Goal: Find specific page/section: Find specific page/section

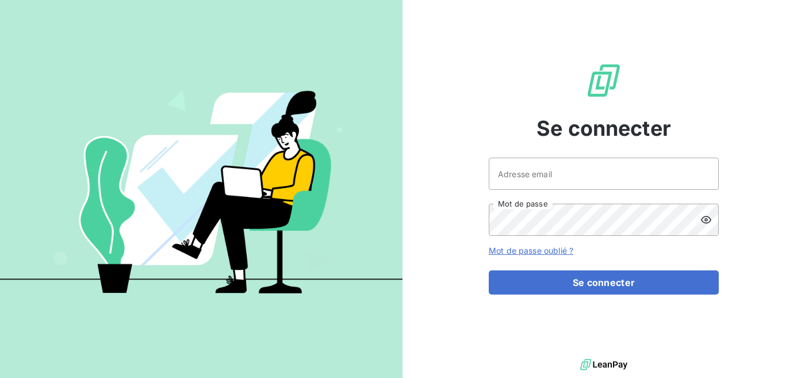
type input "finance@pilot-fish.fr"
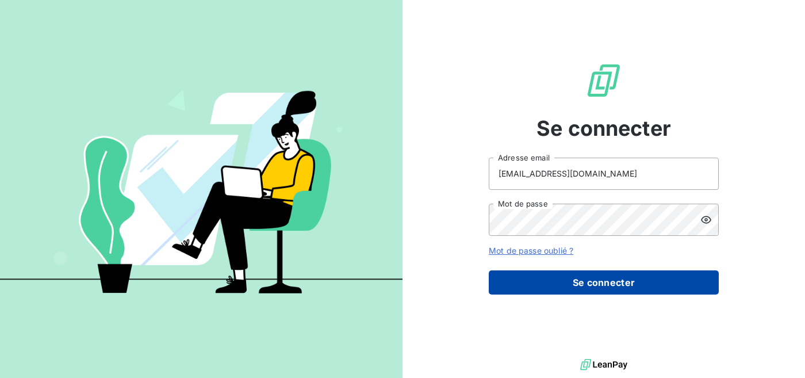
click at [578, 283] on button "Se connecter" at bounding box center [604, 282] width 230 height 24
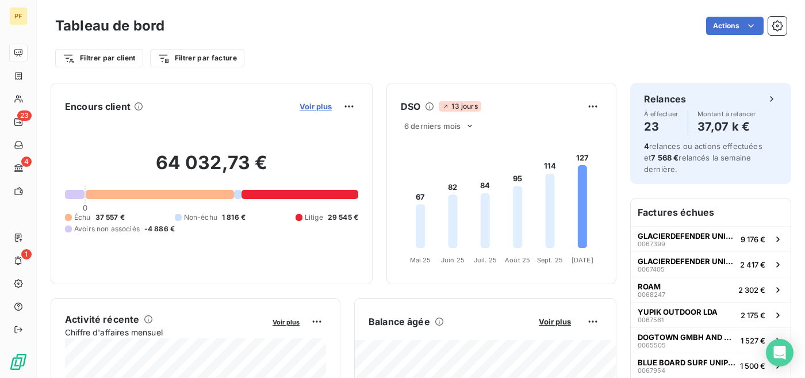
click at [320, 106] on span "Voir plus" at bounding box center [316, 106] width 32 height 9
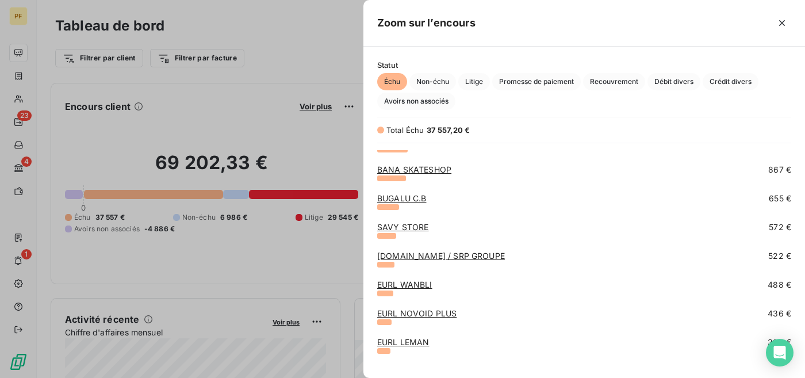
scroll to position [332, 0]
click at [401, 228] on link "SAVY STORE" at bounding box center [403, 226] width 52 height 10
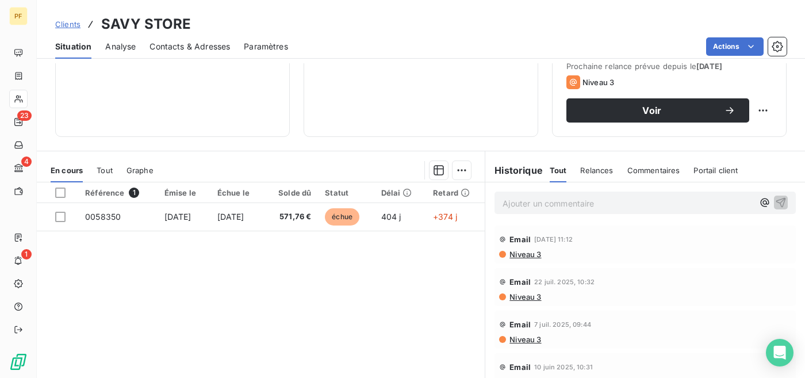
scroll to position [171, 0]
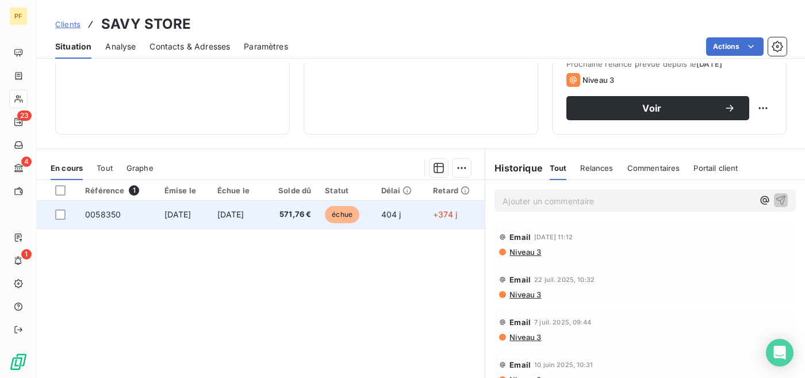
click at [104, 217] on span "0058350" at bounding box center [103, 214] width 36 height 10
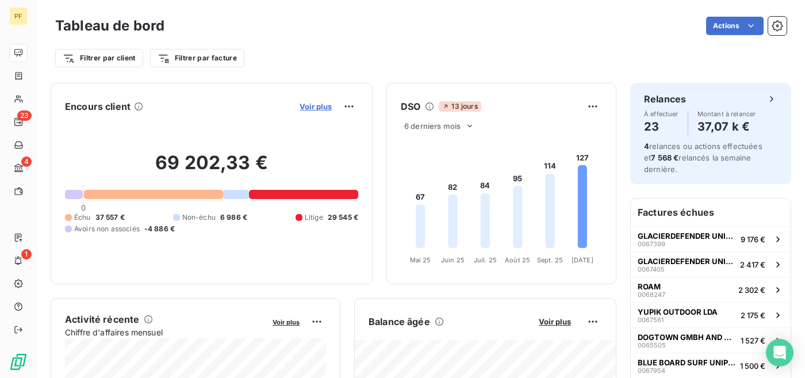
click at [316, 110] on span "Voir plus" at bounding box center [316, 106] width 32 height 9
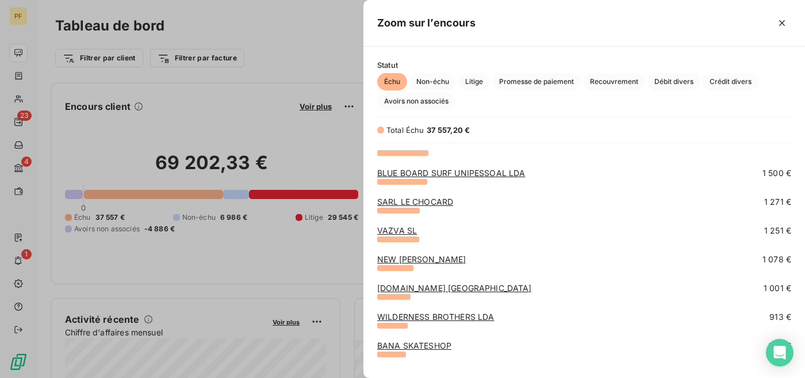
scroll to position [158, 0]
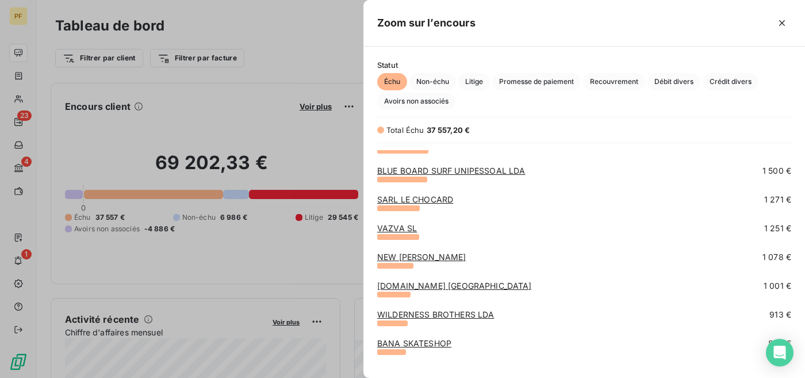
click at [426, 255] on link "NEW [PERSON_NAME]" at bounding box center [421, 257] width 89 height 10
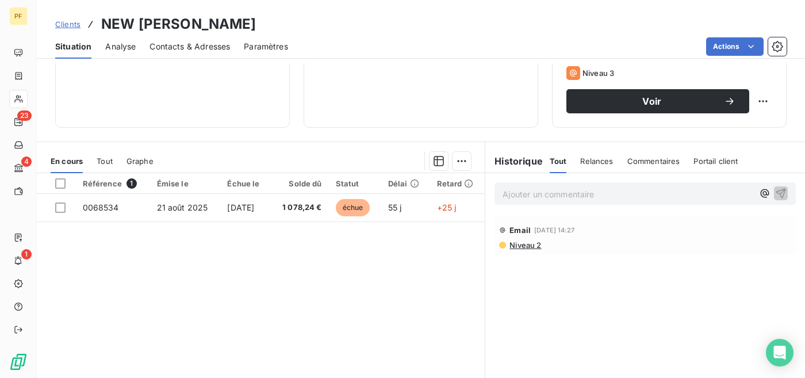
scroll to position [186, 0]
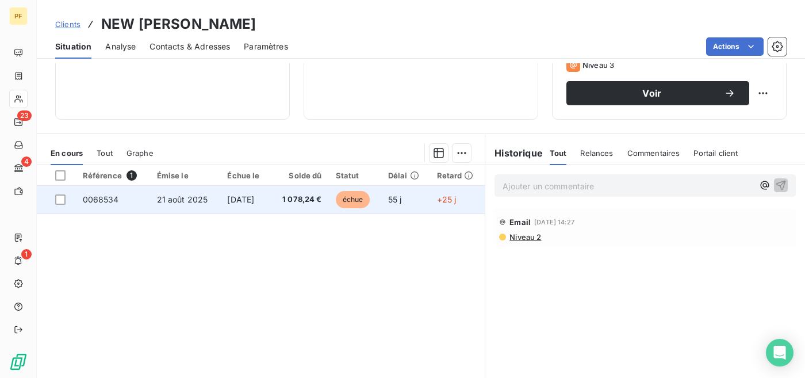
click at [124, 200] on td "0068534" at bounding box center [113, 200] width 74 height 28
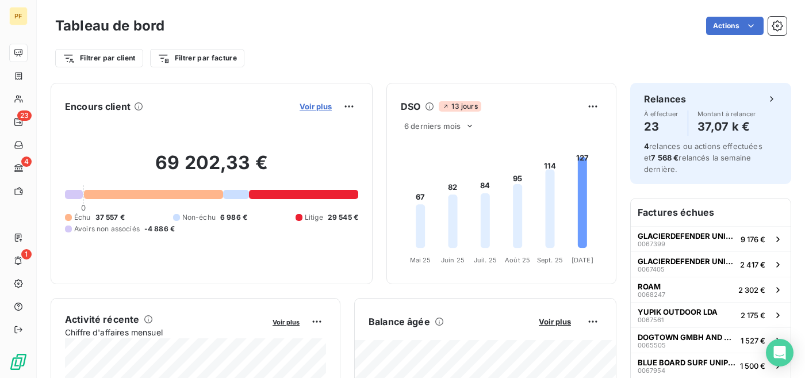
click at [316, 108] on span "Voir plus" at bounding box center [316, 106] width 32 height 9
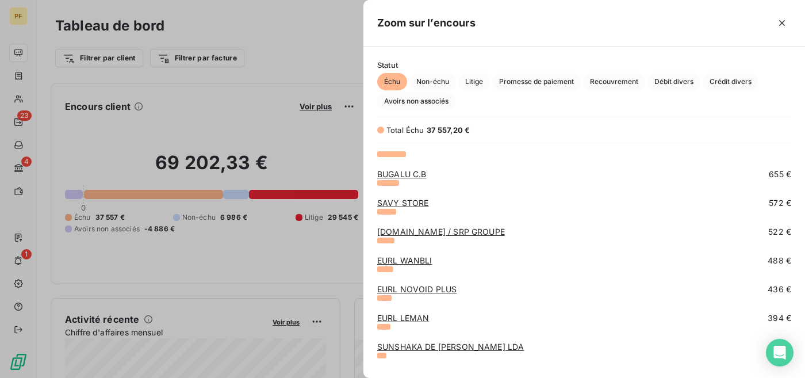
scroll to position [373, 0]
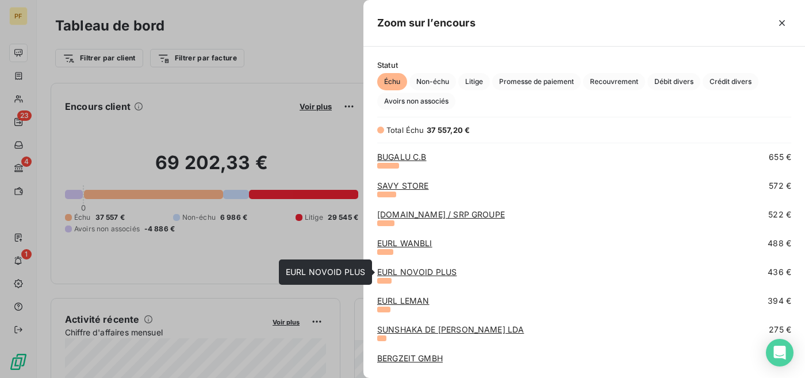
click at [414, 272] on link "EURL NOVOID PLUS" at bounding box center [416, 272] width 79 height 10
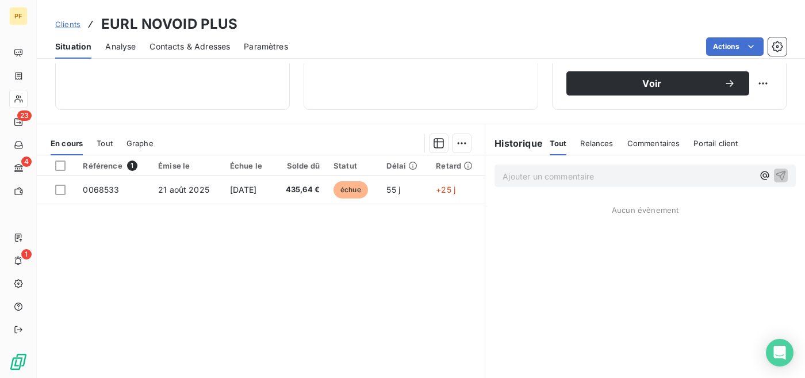
scroll to position [230, 0]
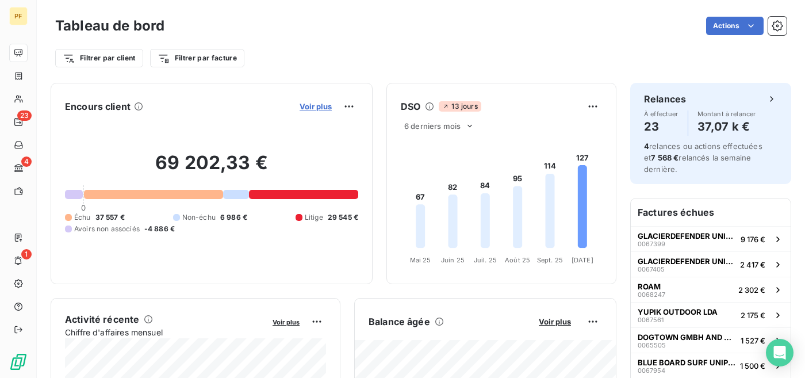
click at [325, 107] on span "Voir plus" at bounding box center [316, 106] width 32 height 9
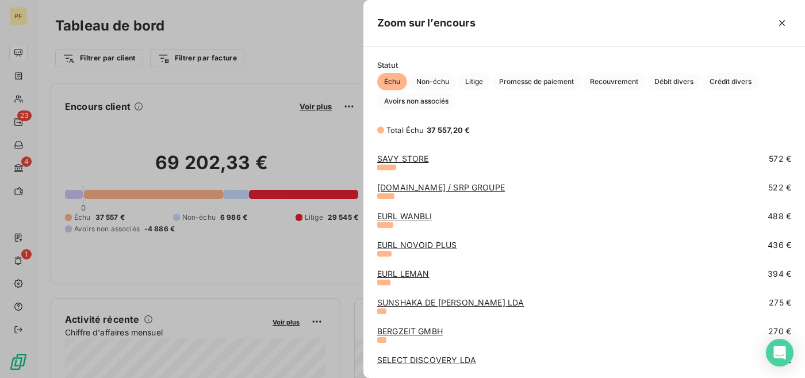
scroll to position [359, 0]
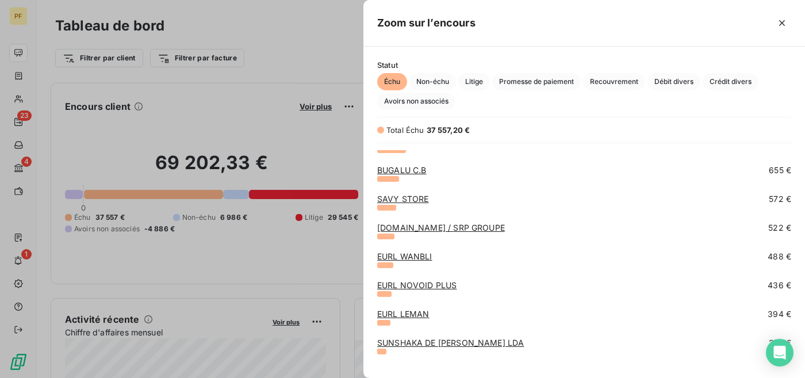
click at [424, 284] on link "EURL NOVOID PLUS" at bounding box center [416, 285] width 79 height 10
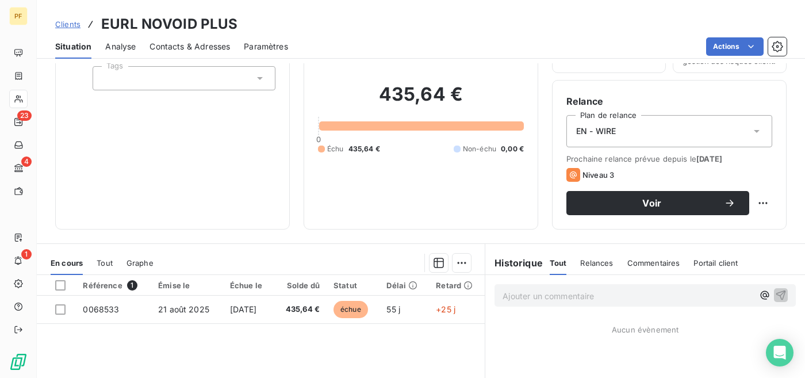
scroll to position [80, 0]
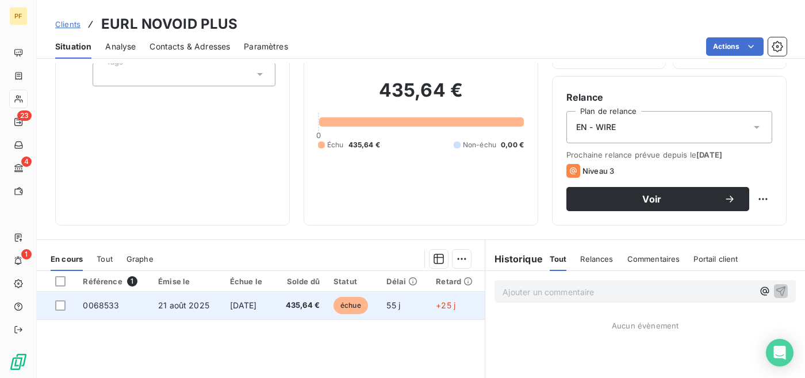
click at [169, 308] on span "21 août 2025" at bounding box center [183, 305] width 51 height 10
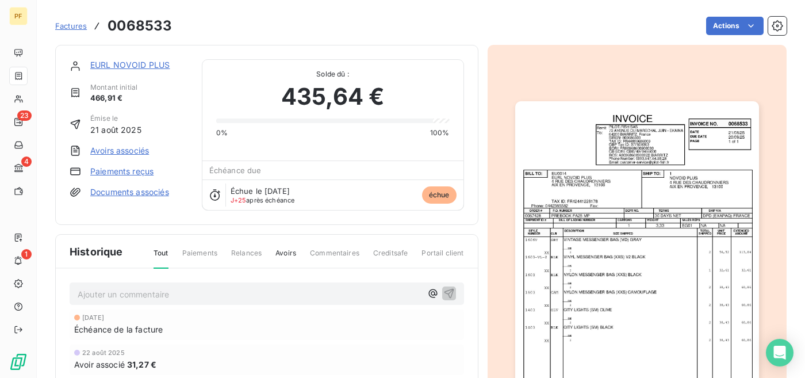
click at [573, 262] on img "button" at bounding box center [637, 273] width 244 height 344
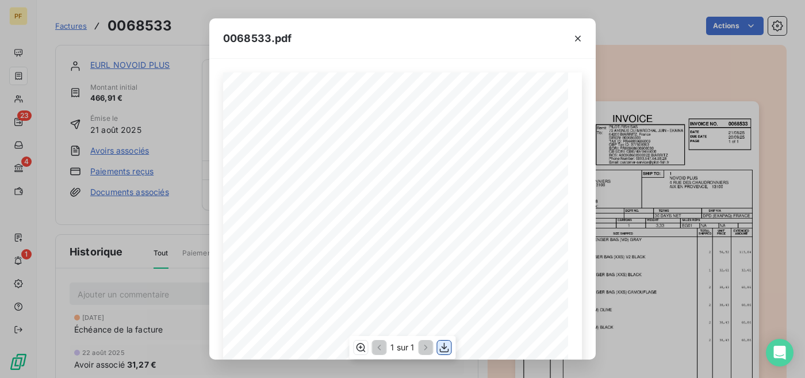
click at [445, 343] on icon "button" at bounding box center [444, 346] width 11 height 11
click at [578, 39] on icon "button" at bounding box center [578, 39] width 6 height 6
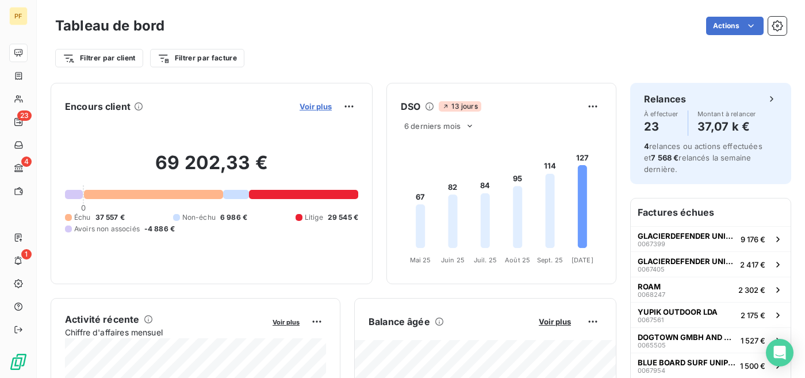
click at [312, 103] on span "Voir plus" at bounding box center [316, 106] width 32 height 9
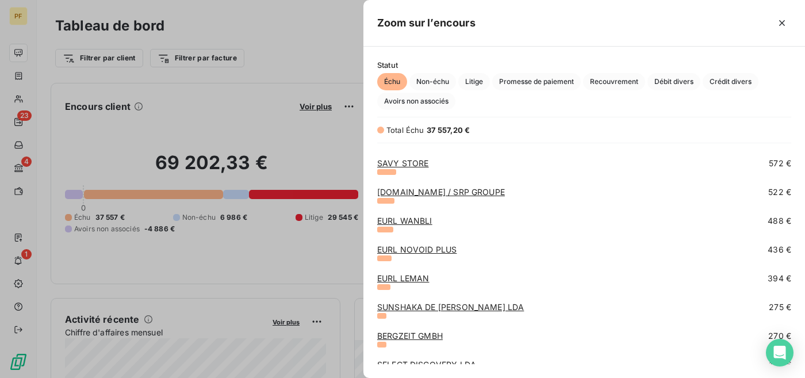
scroll to position [396, 0]
